Goal: Transaction & Acquisition: Book appointment/travel/reservation

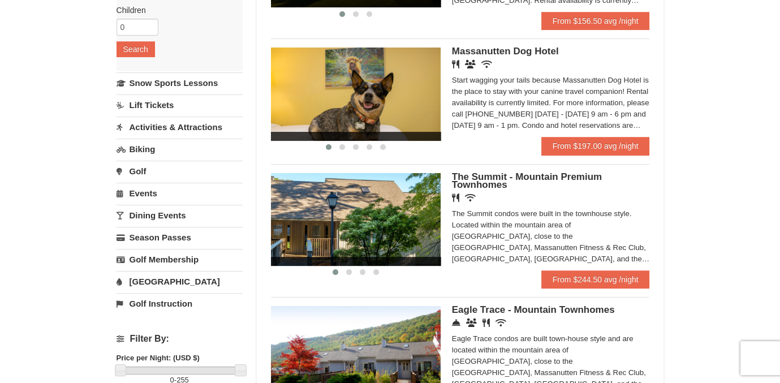
scroll to position [226, 0]
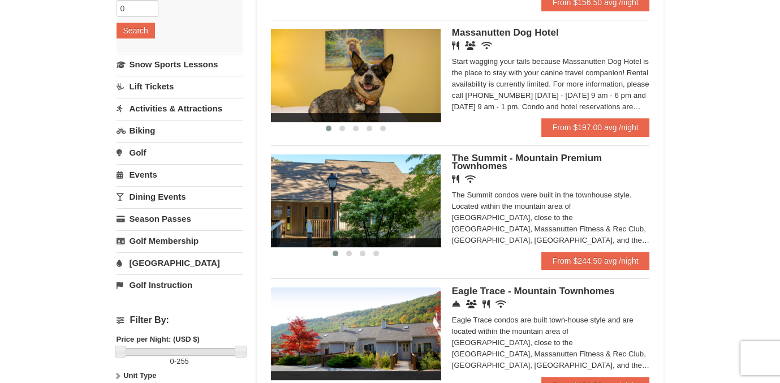
click at [417, 205] on img at bounding box center [356, 201] width 170 height 93
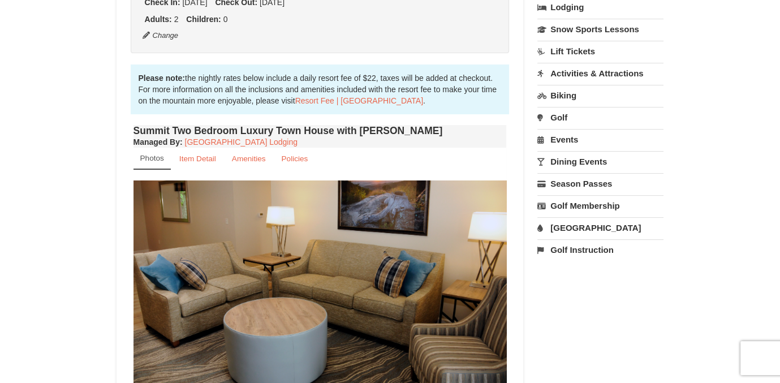
scroll to position [396, 0]
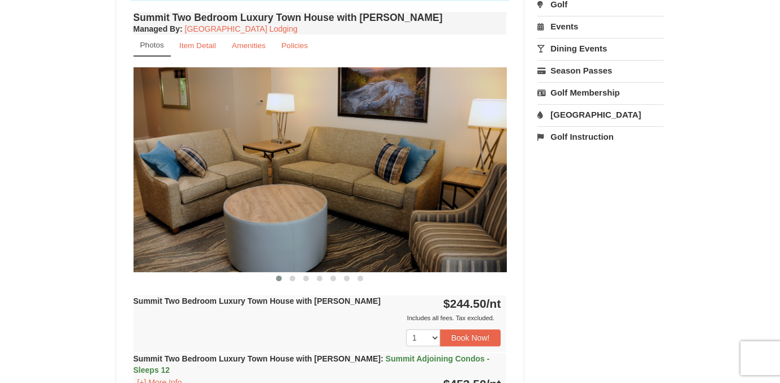
click at [477, 179] on img at bounding box center [321, 169] width 374 height 204
click at [293, 279] on span at bounding box center [293, 279] width 6 height 6
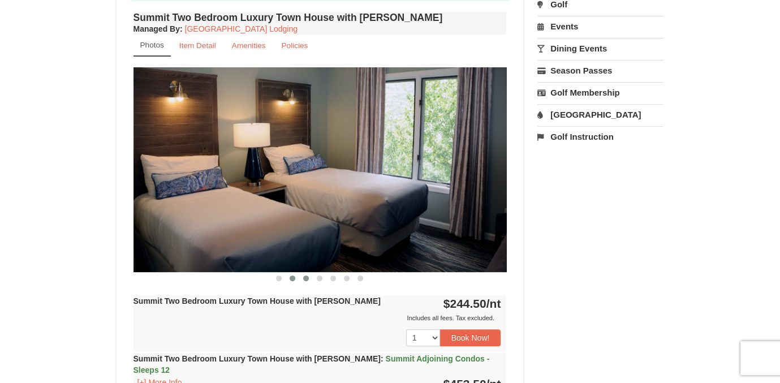
click at [307, 277] on span at bounding box center [306, 279] width 6 height 6
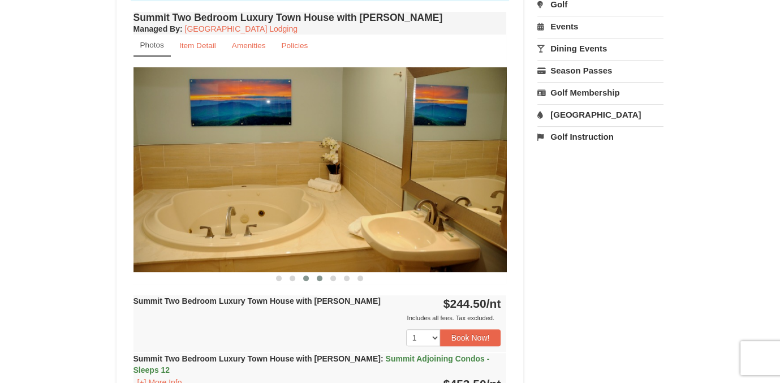
click at [316, 277] on button at bounding box center [320, 278] width 14 height 11
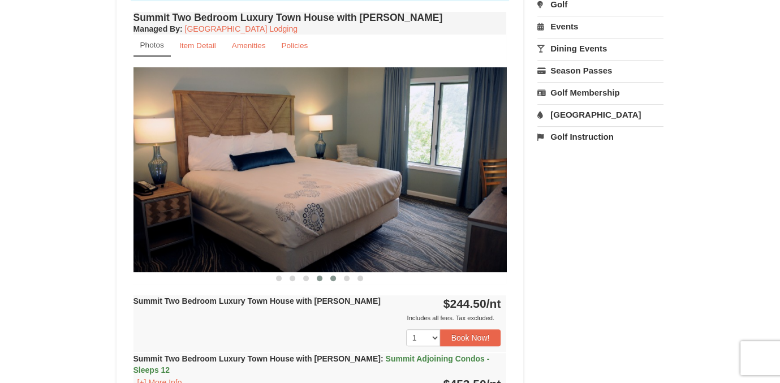
click at [332, 276] on span at bounding box center [334, 279] width 6 height 6
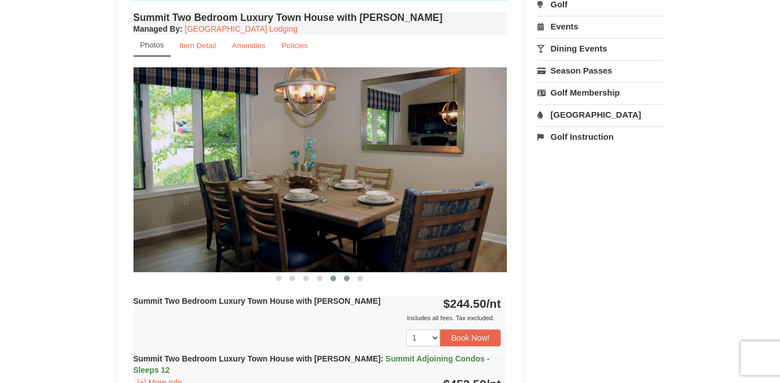
click at [345, 276] on span at bounding box center [347, 279] width 6 height 6
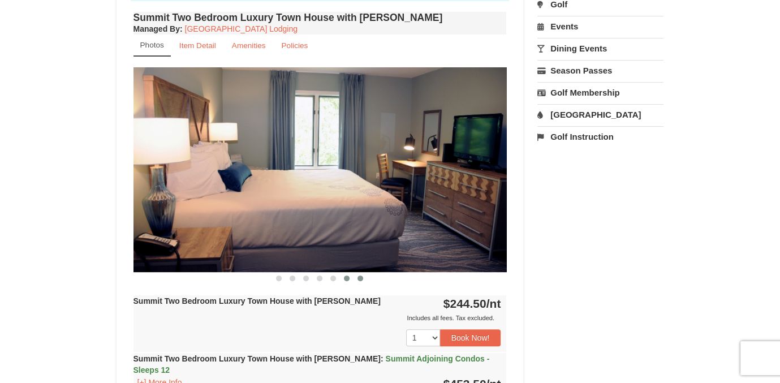
click at [364, 278] on button at bounding box center [361, 278] width 14 height 11
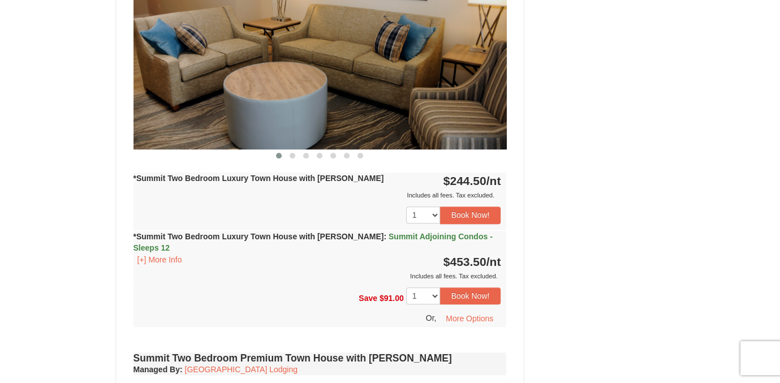
scroll to position [1019, 0]
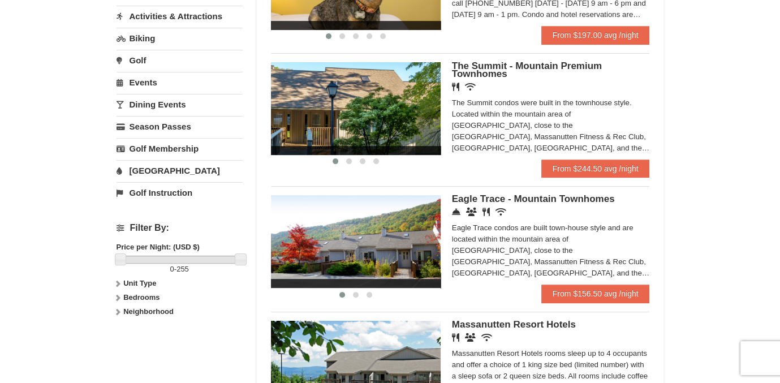
scroll to position [338, 0]
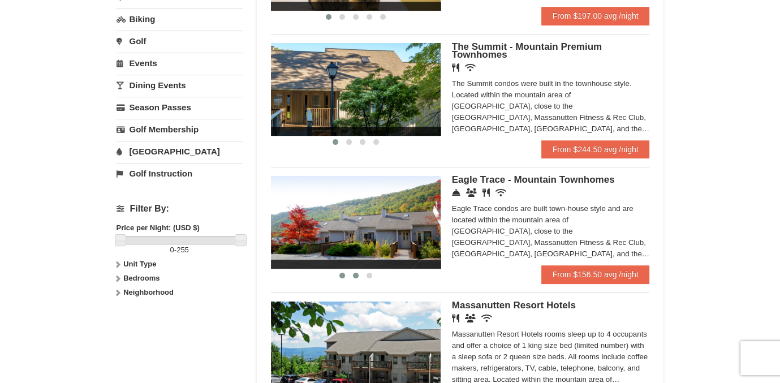
click at [354, 275] on span at bounding box center [356, 276] width 6 height 6
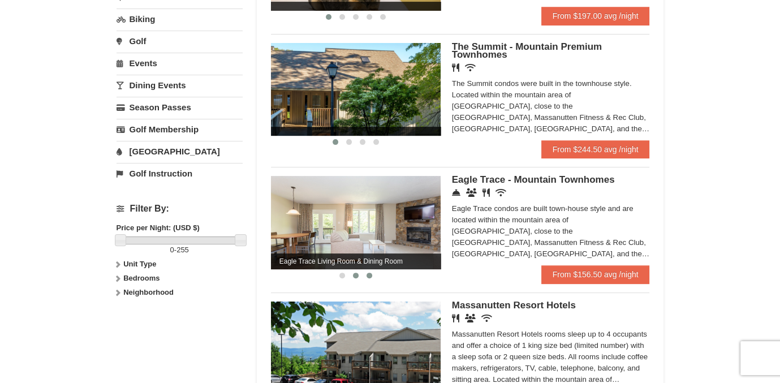
click at [367, 276] on span at bounding box center [370, 276] width 6 height 6
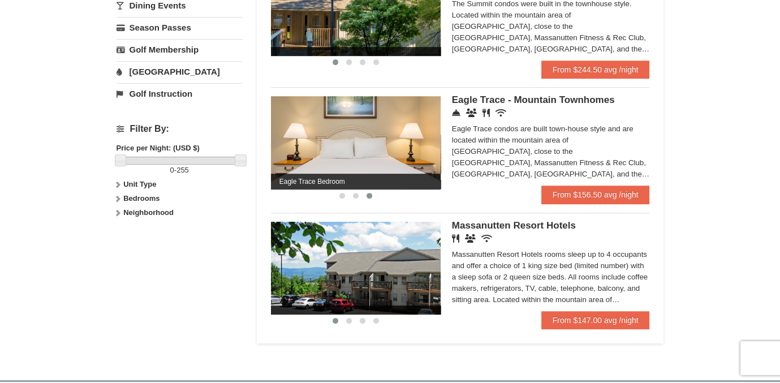
scroll to position [394, 0]
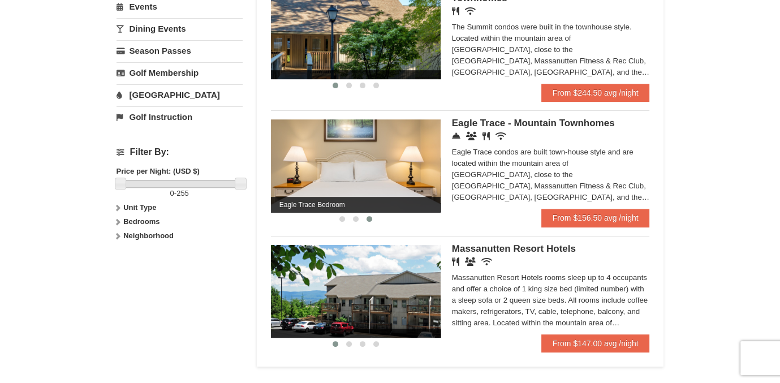
click at [311, 162] on img at bounding box center [356, 165] width 170 height 93
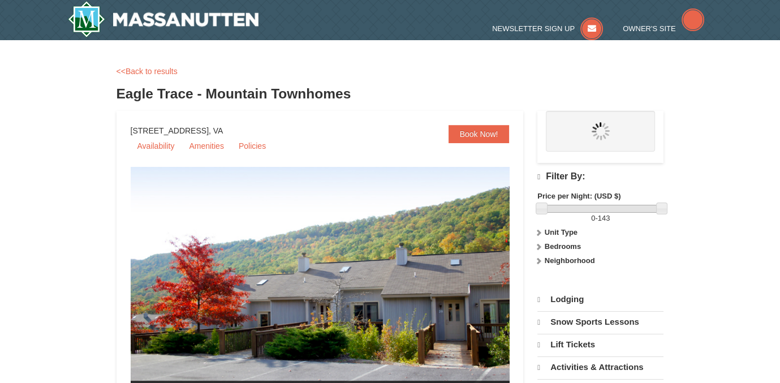
select select "10"
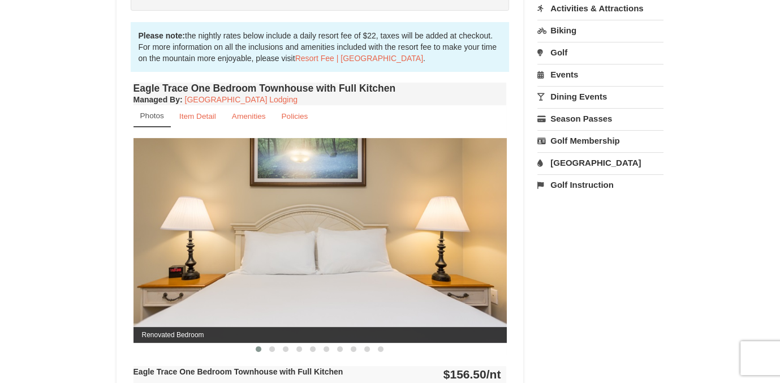
scroll to position [340, 0]
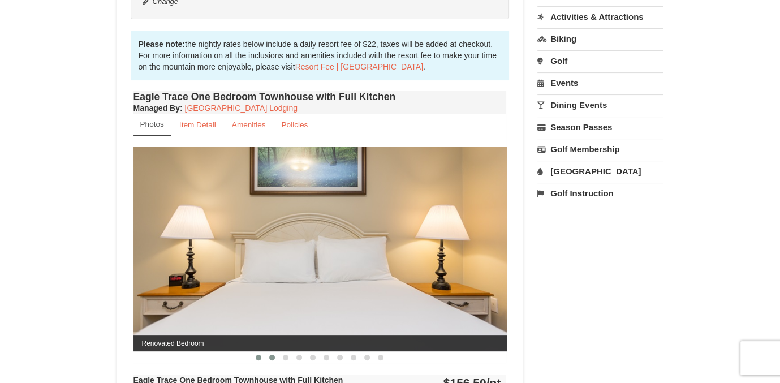
click at [273, 358] on span at bounding box center [272, 358] width 6 height 6
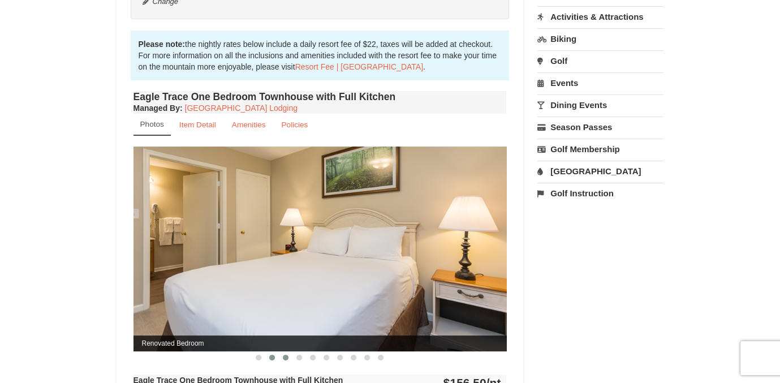
click at [285, 356] on span at bounding box center [286, 358] width 6 height 6
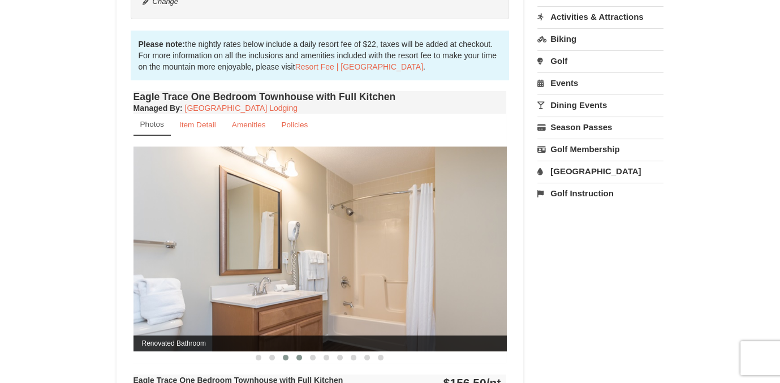
click at [297, 356] on span at bounding box center [300, 358] width 6 height 6
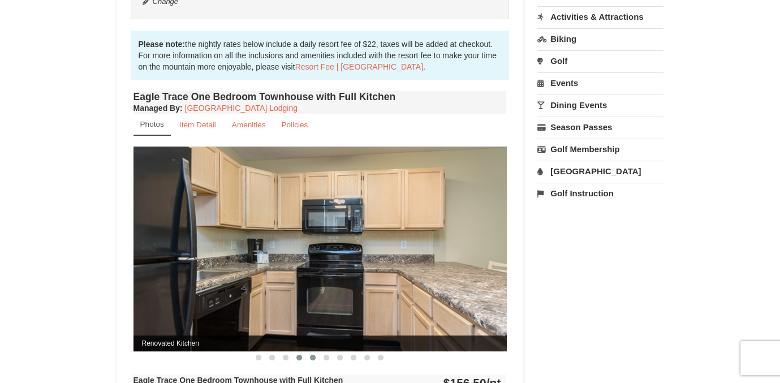
click at [315, 357] on span at bounding box center [313, 358] width 6 height 6
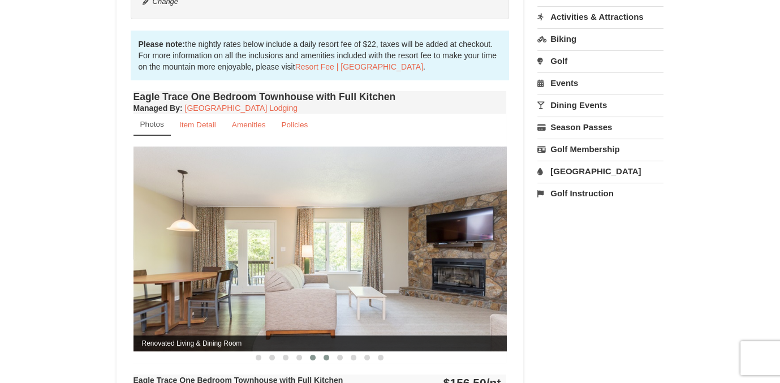
click at [329, 357] on span at bounding box center [327, 358] width 6 height 6
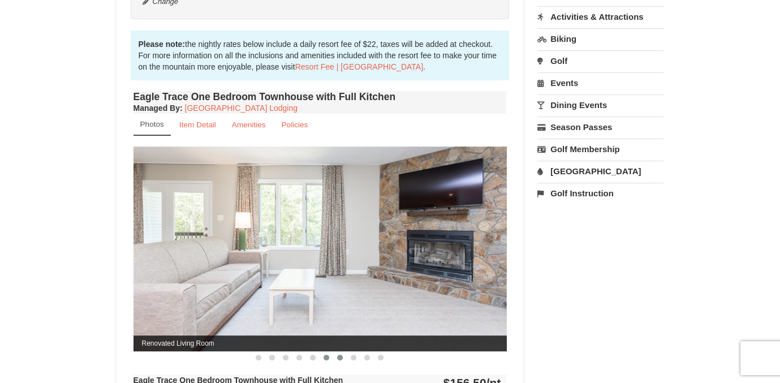
click at [340, 355] on span at bounding box center [340, 358] width 6 height 6
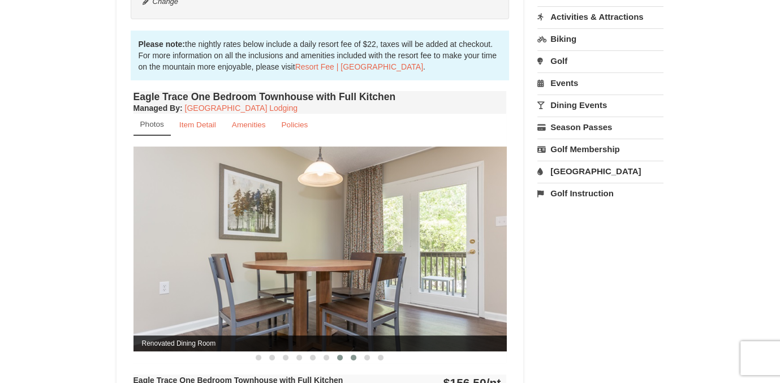
click at [354, 355] on span at bounding box center [354, 358] width 6 height 6
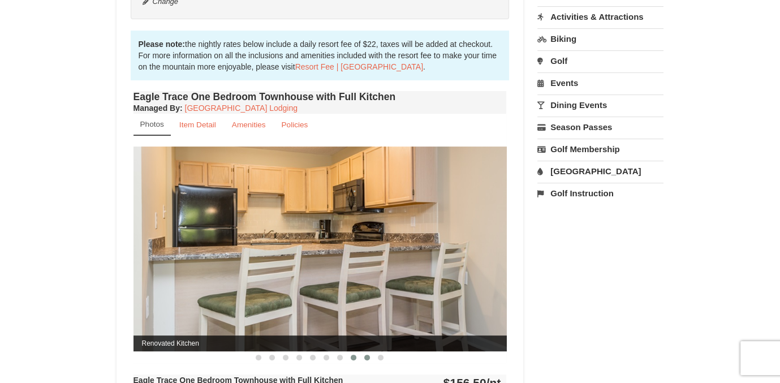
click at [371, 357] on button at bounding box center [368, 357] width 14 height 11
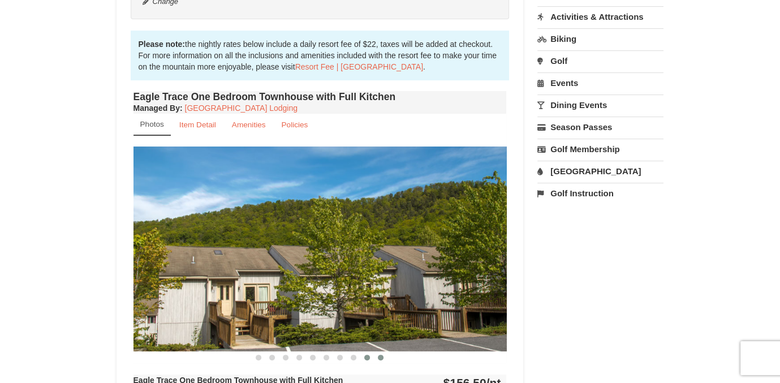
click at [381, 358] on span at bounding box center [381, 358] width 6 height 6
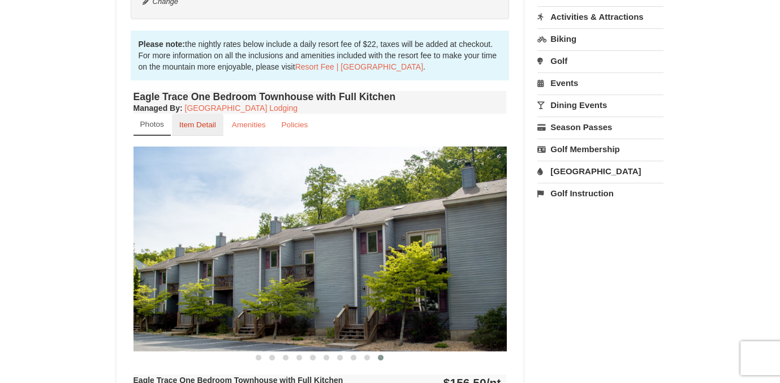
click at [207, 128] on small "Item Detail" at bounding box center [197, 125] width 37 height 8
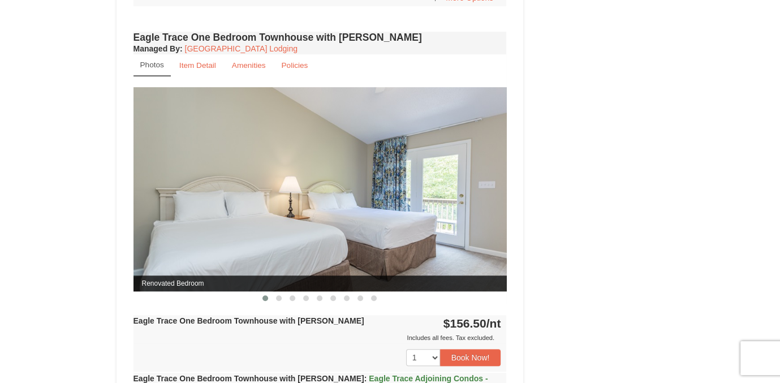
scroll to position [792, 0]
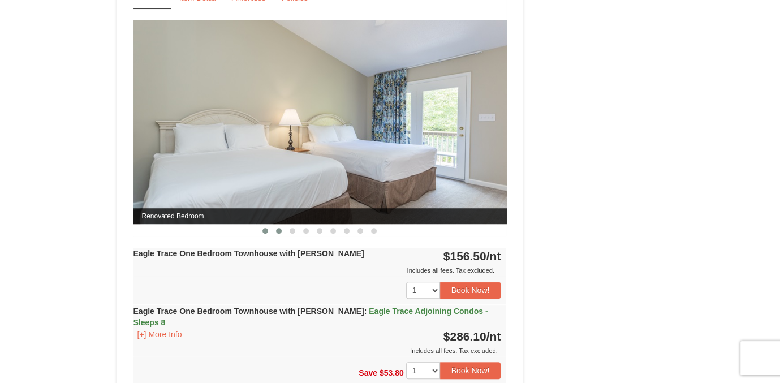
click at [276, 228] on span at bounding box center [279, 231] width 6 height 6
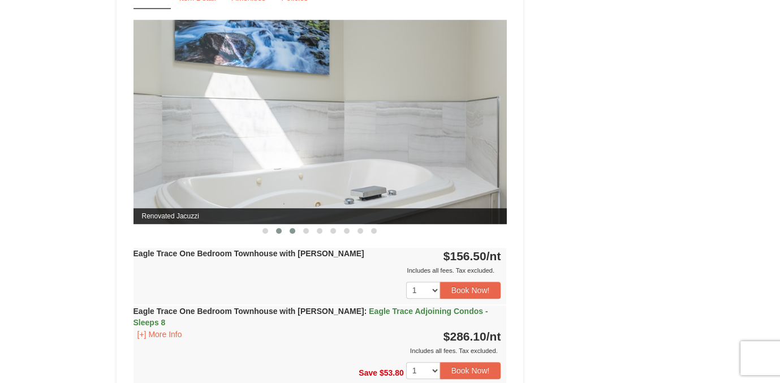
click at [290, 228] on span at bounding box center [293, 231] width 6 height 6
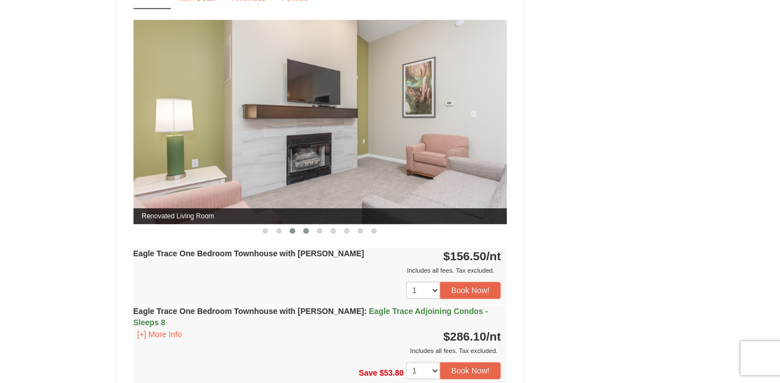
click at [307, 231] on span at bounding box center [306, 231] width 6 height 6
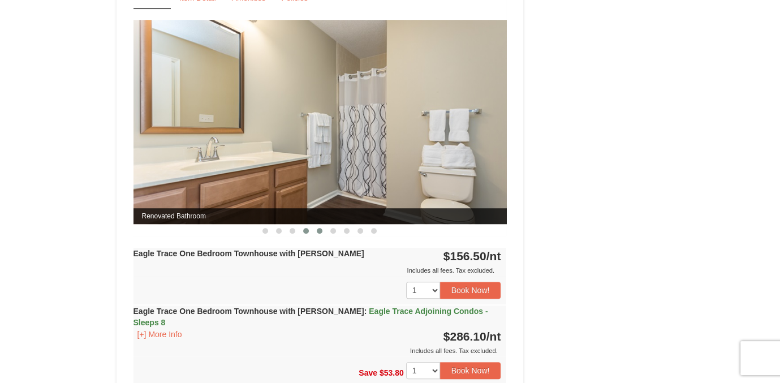
click at [323, 228] on button at bounding box center [320, 230] width 14 height 11
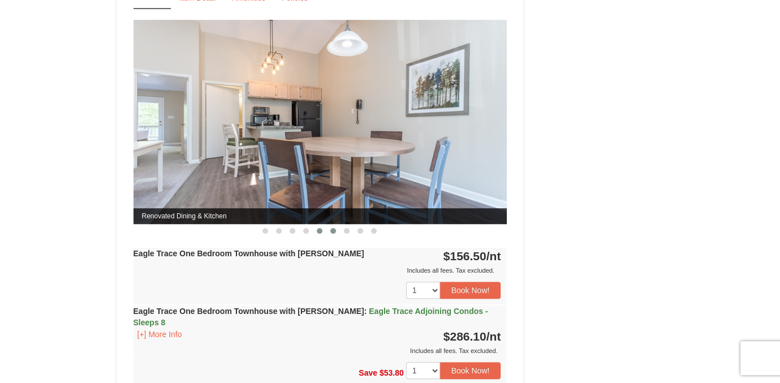
click at [333, 228] on span at bounding box center [334, 231] width 6 height 6
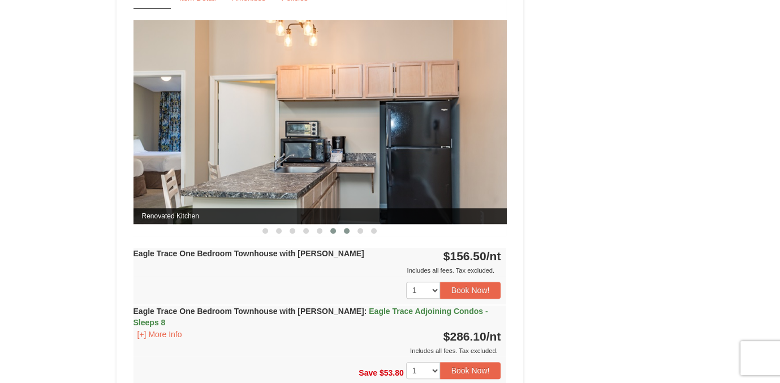
click at [345, 228] on span at bounding box center [347, 231] width 6 height 6
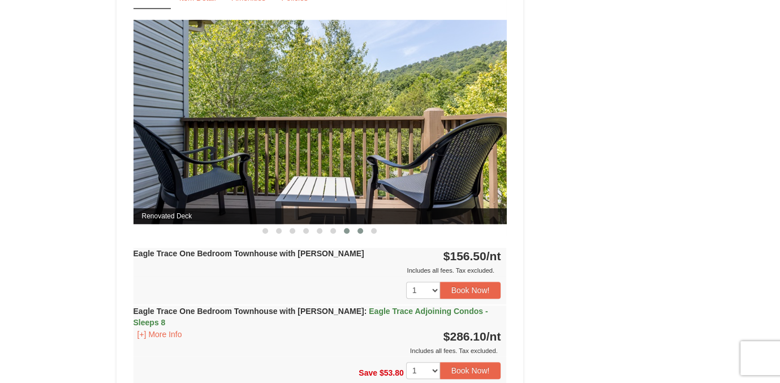
click at [363, 229] on span at bounding box center [361, 231] width 6 height 6
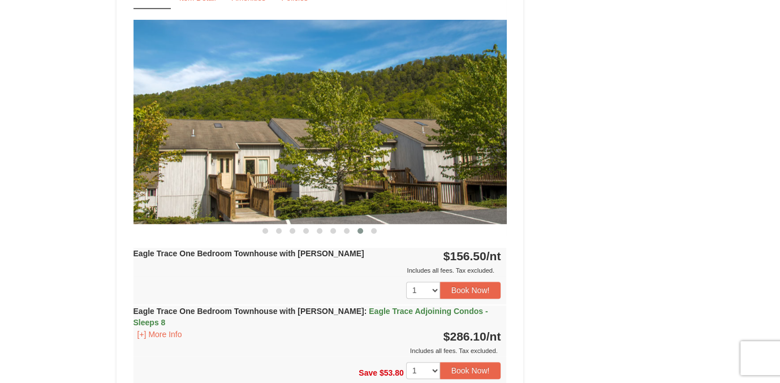
click at [383, 230] on div at bounding box center [321, 230] width 374 height 12
click at [375, 228] on span at bounding box center [374, 231] width 6 height 6
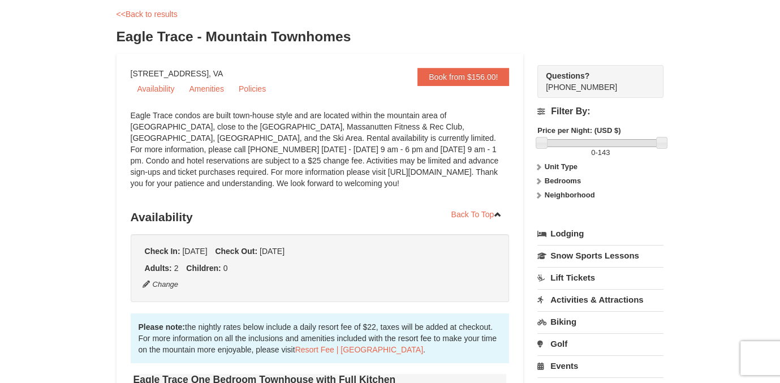
scroll to position [0, 0]
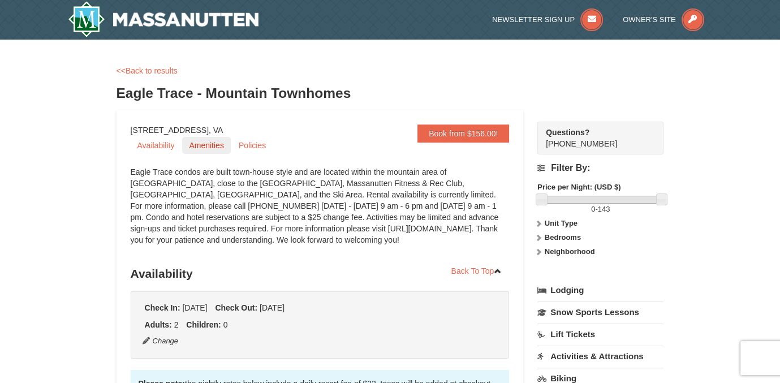
click at [204, 146] on link "Amenities" at bounding box center [206, 145] width 48 height 17
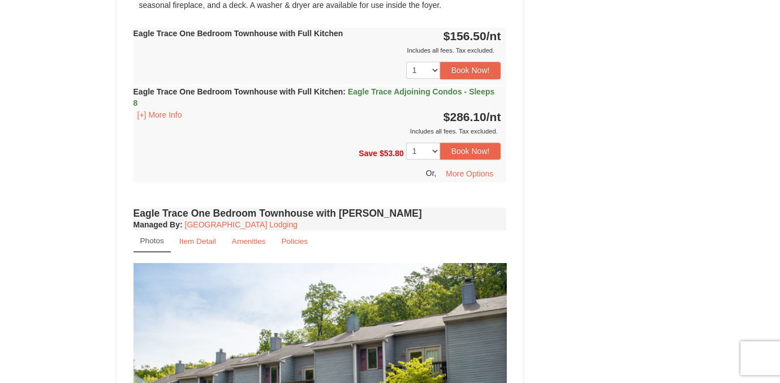
scroll to position [417, 0]
